Goal: Check status: Check status

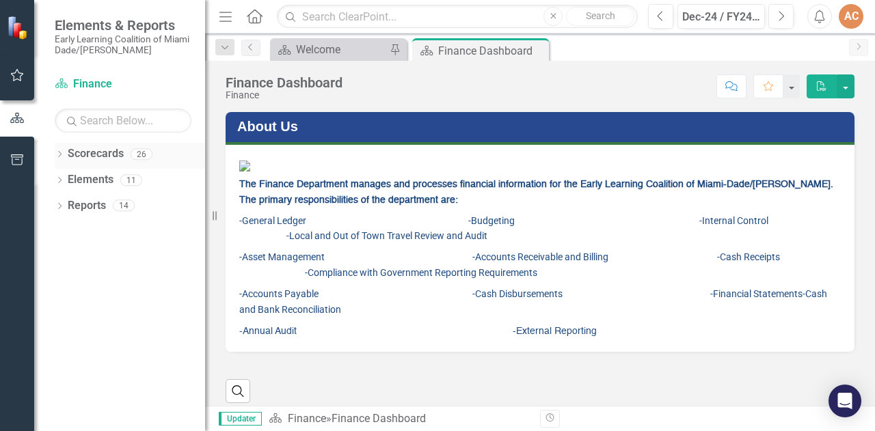
click at [92, 152] on link "Scorecards" at bounding box center [96, 154] width 56 height 16
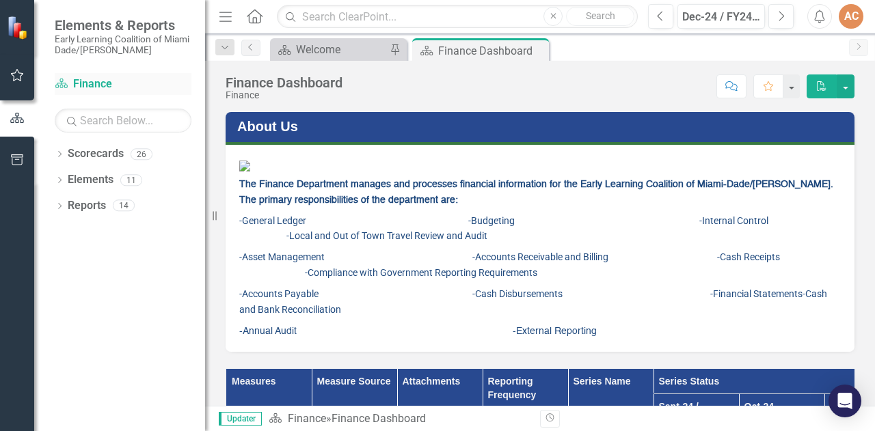
click at [96, 81] on link "Scorecard Finance" at bounding box center [123, 85] width 137 height 16
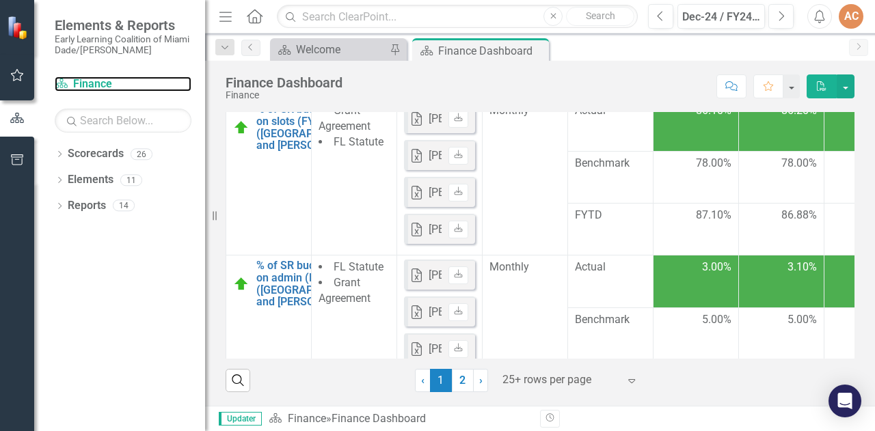
scroll to position [465, 0]
click at [477, 381] on link "› Next" at bounding box center [480, 380] width 15 height 23
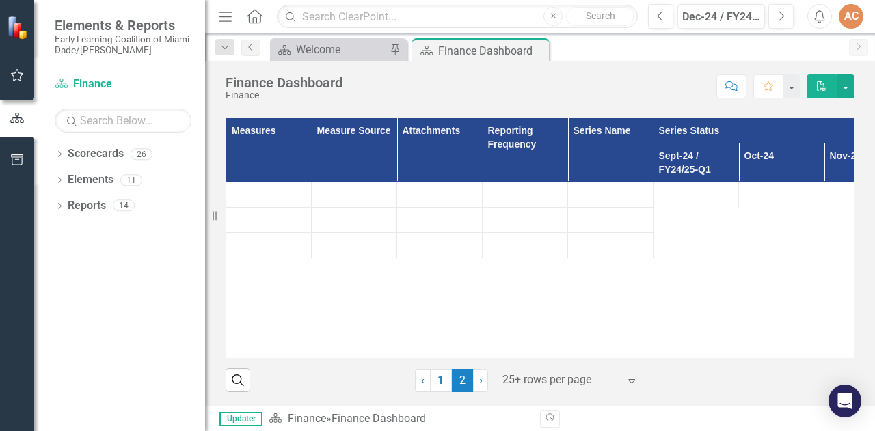
scroll to position [381, 0]
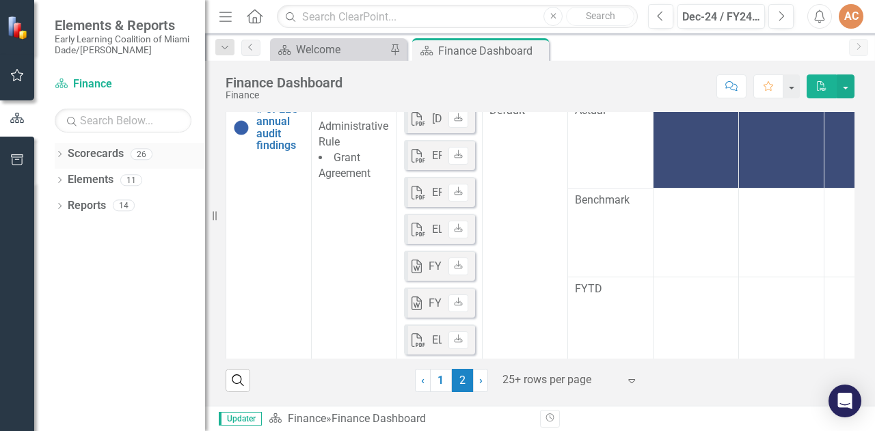
click at [100, 161] on link "Scorecards" at bounding box center [96, 154] width 56 height 16
click at [698, 16] on div "Dec-24 / FY24/25-Q2" at bounding box center [721, 17] width 78 height 16
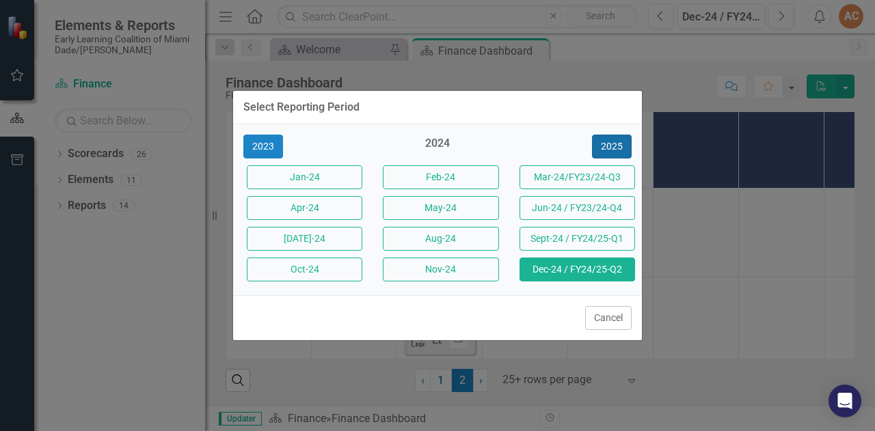
click at [611, 141] on button "2025" at bounding box center [612, 147] width 40 height 24
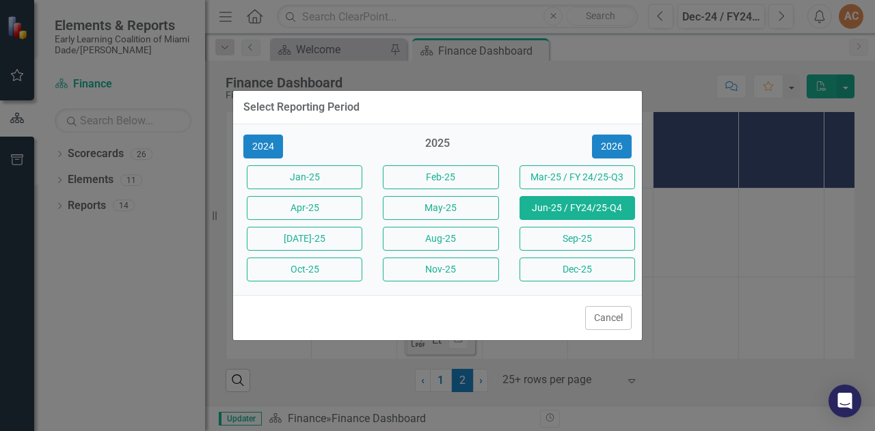
click at [571, 209] on button "Jun-25 / FY24/25-Q4" at bounding box center [576, 208] width 115 height 24
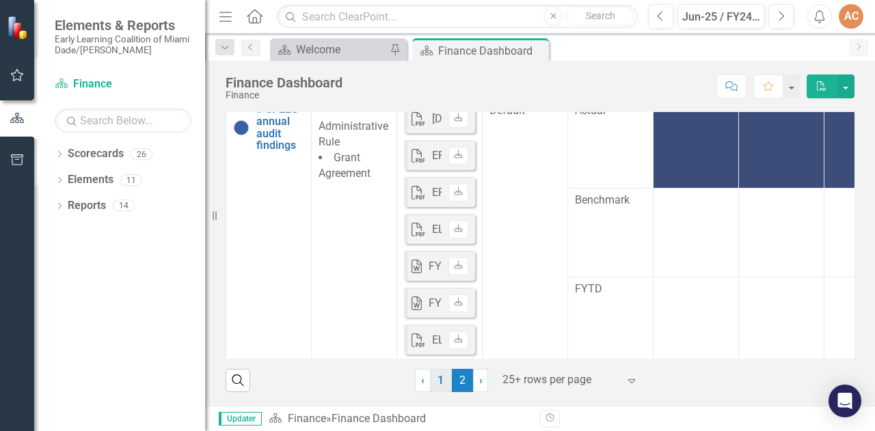
click at [435, 382] on link "1" at bounding box center [441, 380] width 22 height 23
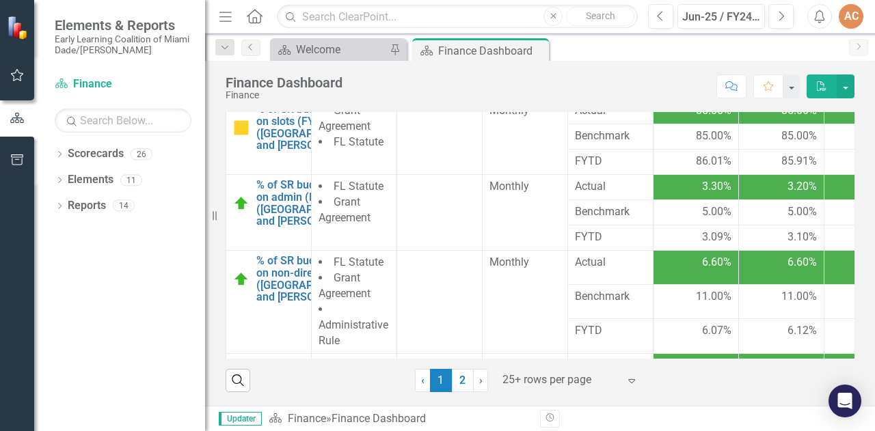
scroll to position [274, 0]
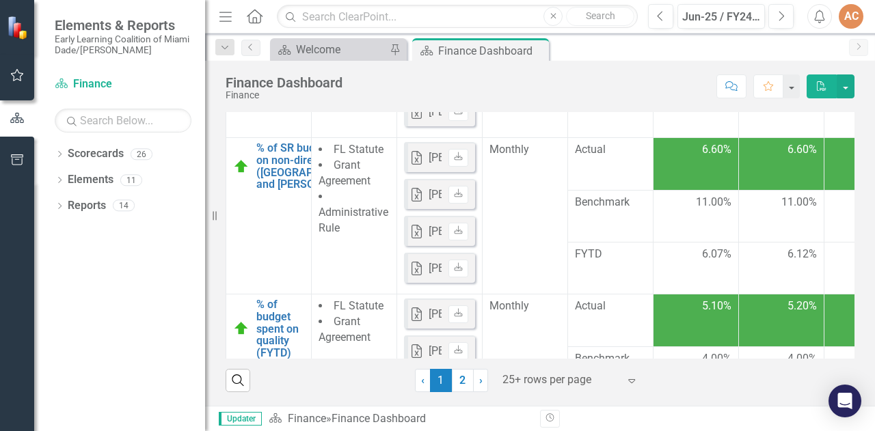
drag, startPoint x: 841, startPoint y: 167, endPoint x: 862, endPoint y: 137, distance: 37.2
drag, startPoint x: 862, startPoint y: 137, endPoint x: 618, endPoint y: 82, distance: 250.8
click at [618, 82] on div "Score: N/A Jun-25 / FY24/25-Q4 Completed Comment Favorite PDF" at bounding box center [601, 85] width 505 height 23
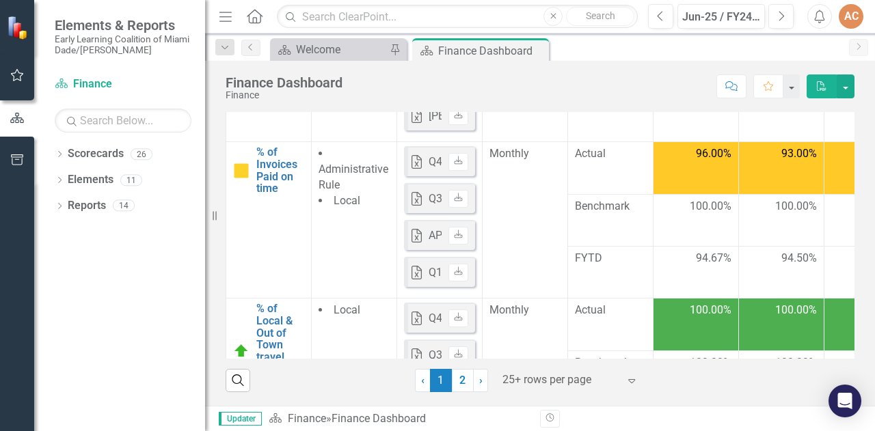
scroll to position [777, 0]
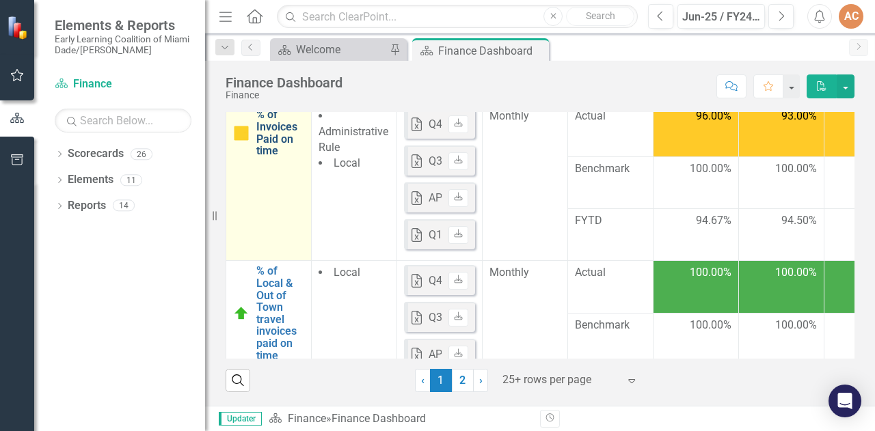
click at [287, 147] on link "% of Invoices Paid on time" at bounding box center [280, 133] width 48 height 48
